Goal: Transaction & Acquisition: Download file/media

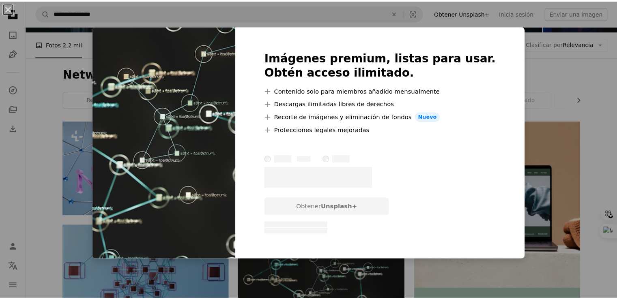
scroll to position [6132, 0]
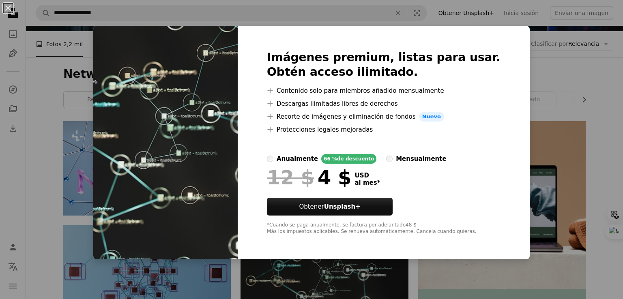
click at [52, 135] on div "An X shape Imágenes premium, listas para usar. Obtén acceso ilimitado. A plus s…" at bounding box center [311, 149] width 623 height 299
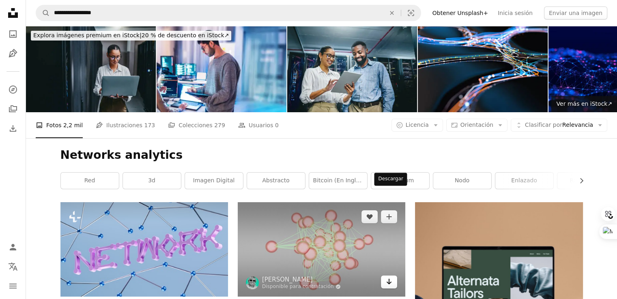
click at [391, 279] on icon "Descargar" at bounding box center [389, 282] width 5 height 6
